Goal: Find specific page/section: Find specific page/section

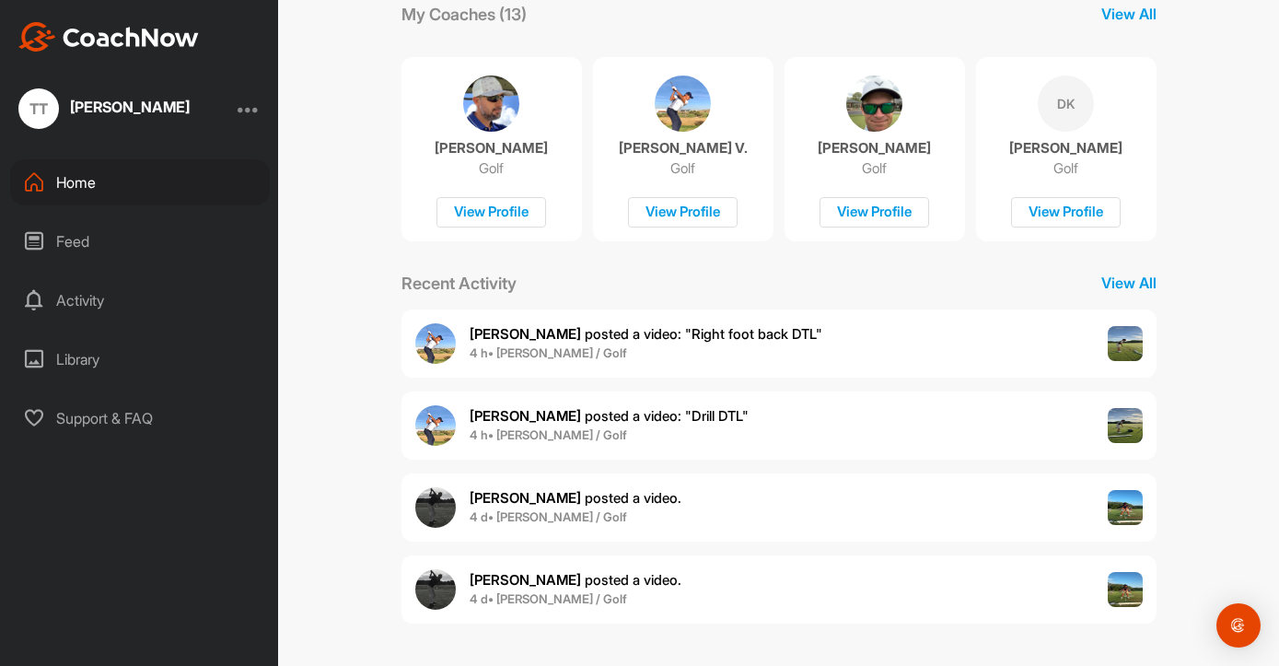
scroll to position [327, 0]
click at [1120, 426] on img at bounding box center [1125, 426] width 35 height 35
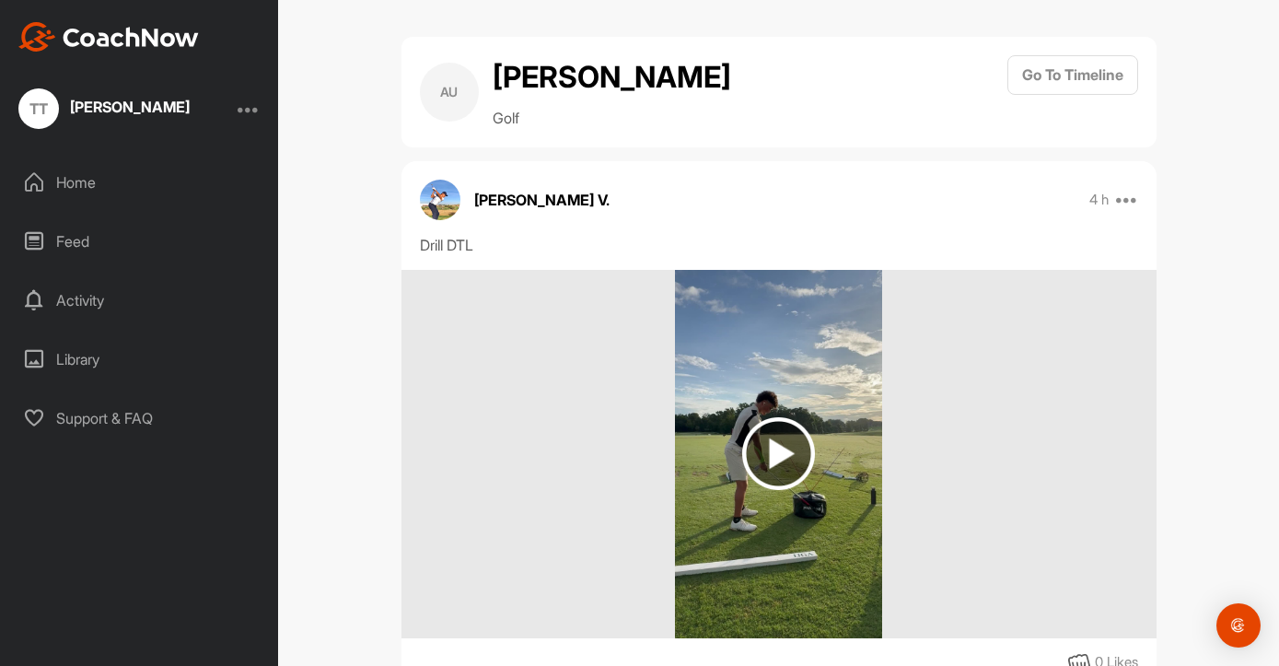
click at [773, 426] on img at bounding box center [778, 453] width 73 height 73
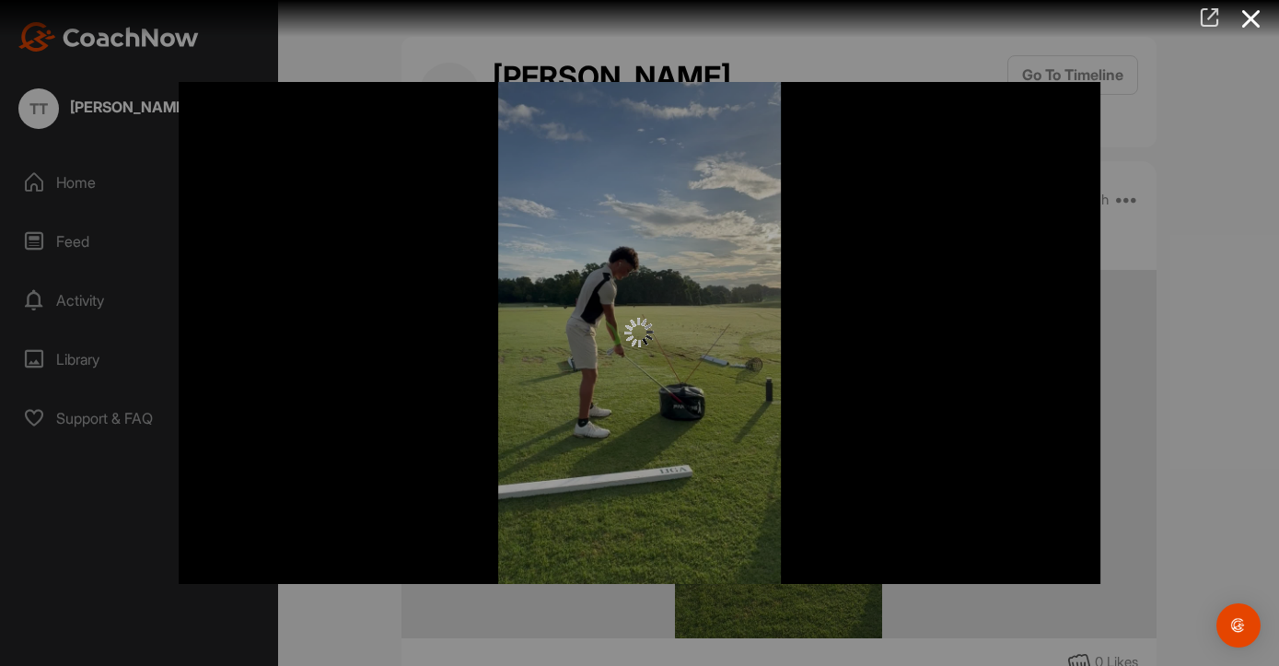
click at [1207, 24] on icon at bounding box center [1209, 17] width 21 height 20
click at [1253, 23] on icon at bounding box center [1252, 19] width 42 height 34
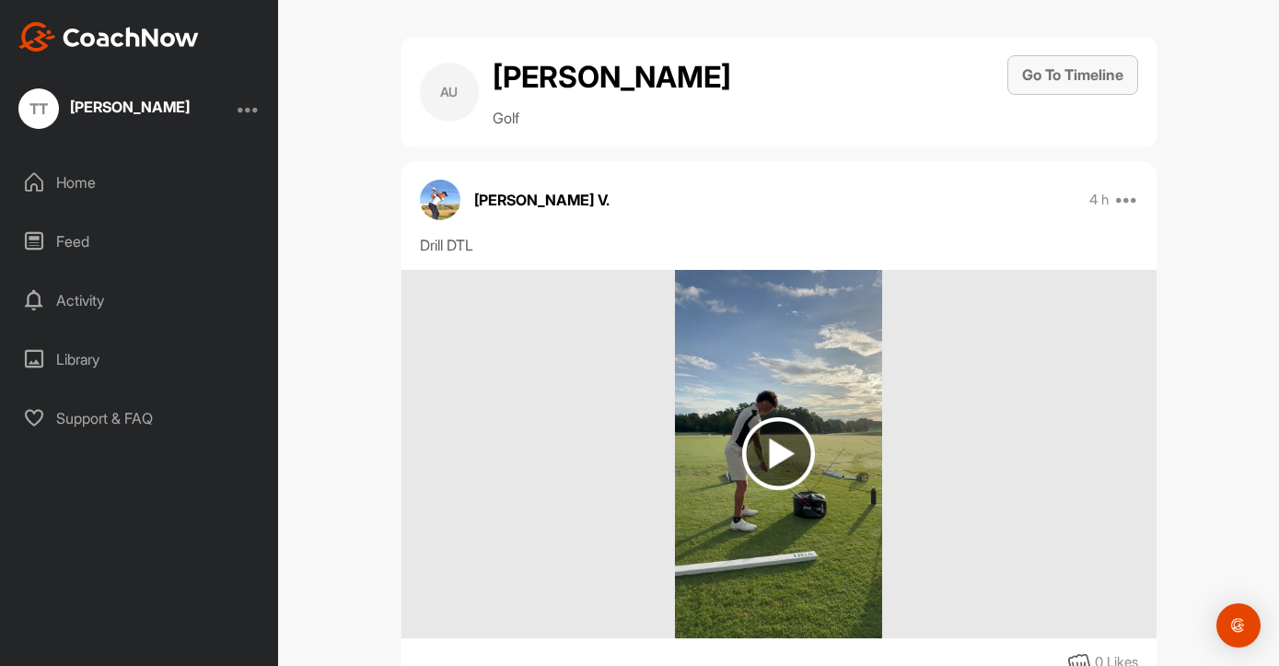
click at [1076, 88] on button "Go To Timeline" at bounding box center [1073, 75] width 131 height 40
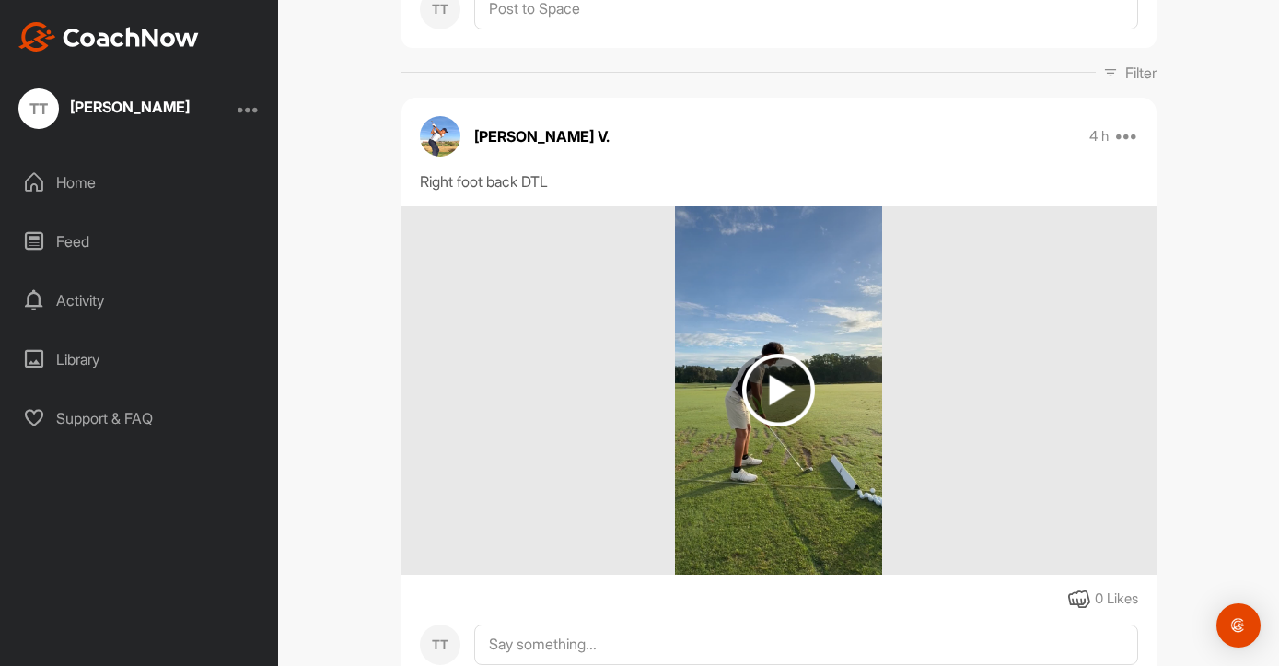
scroll to position [238, 0]
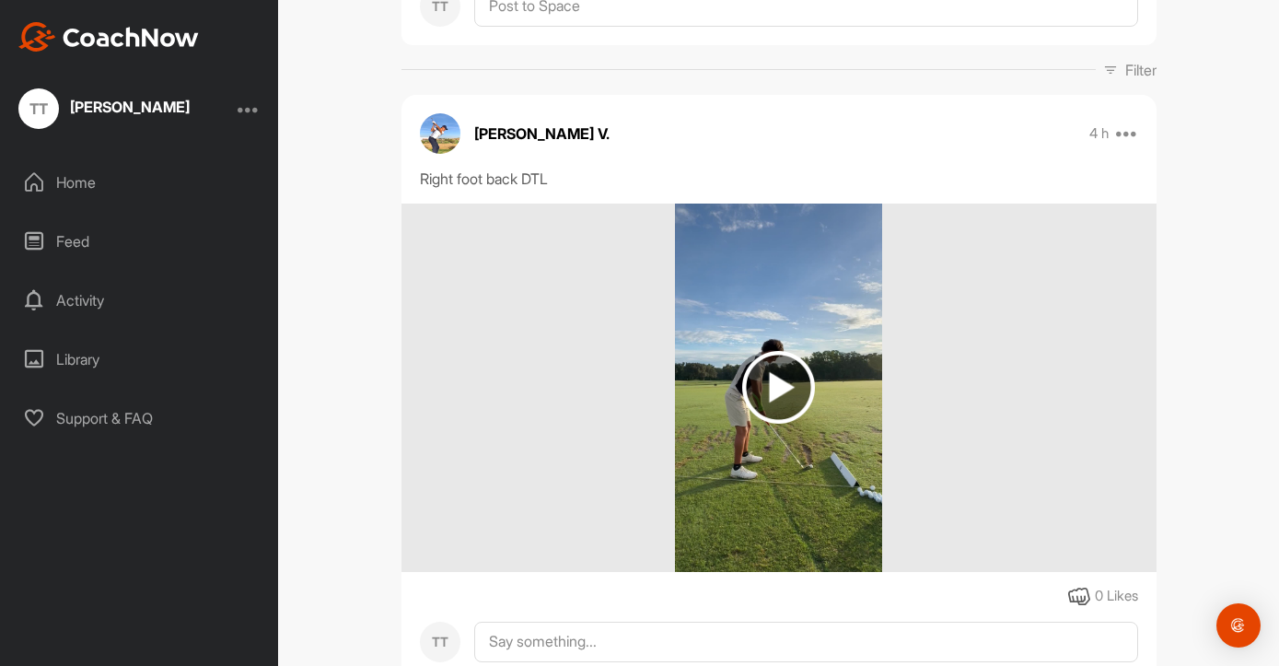
click at [776, 376] on img at bounding box center [778, 387] width 73 height 73
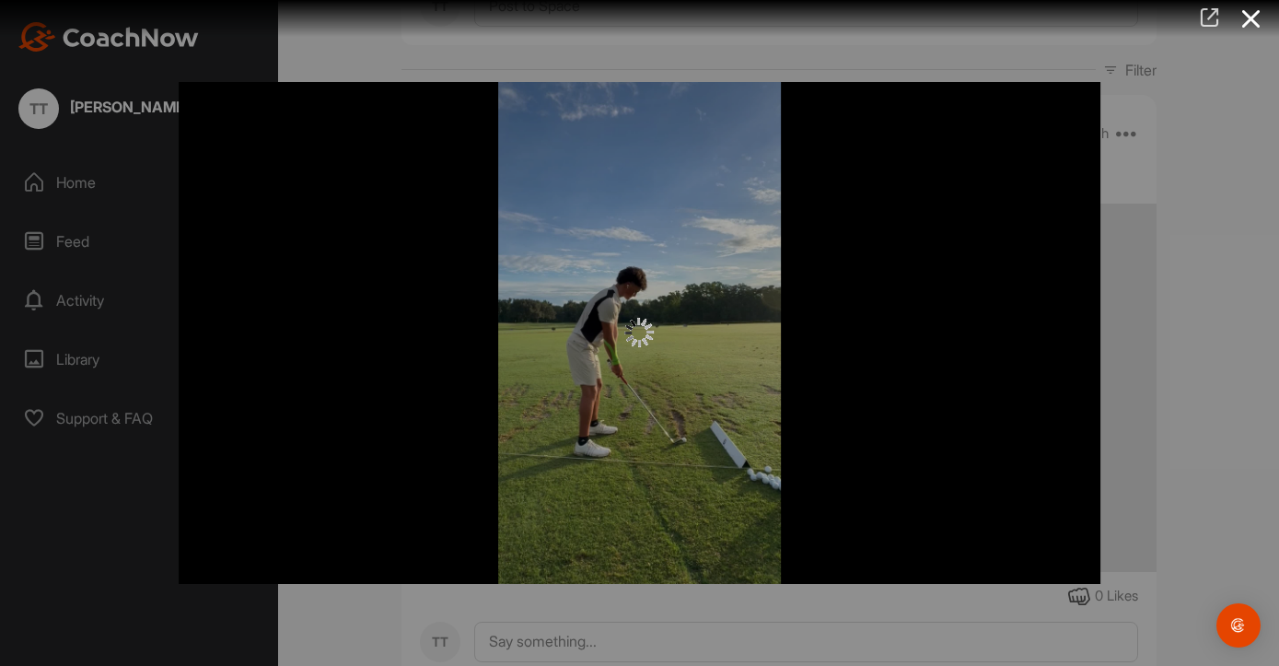
click at [1210, 10] on icon at bounding box center [1209, 17] width 21 height 20
